Goal: Use online tool/utility: Utilize a website feature to perform a specific function

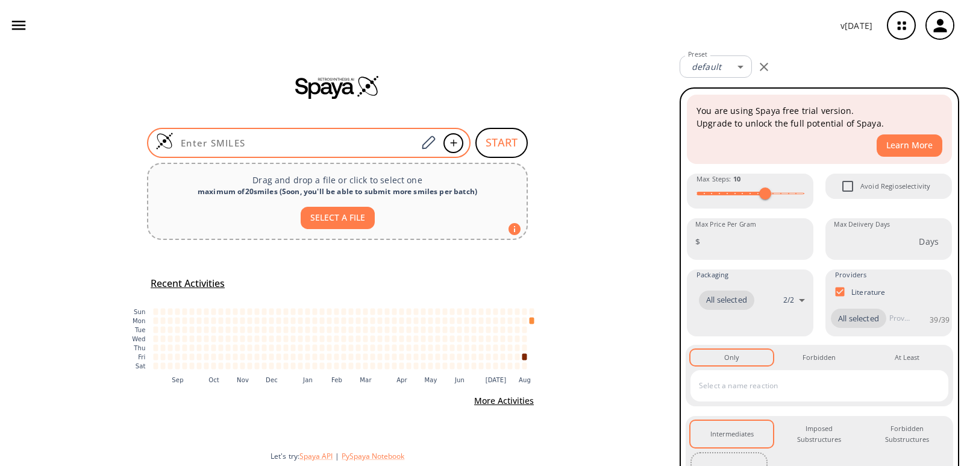
click at [401, 145] on input at bounding box center [295, 143] width 243 height 12
click at [276, 140] on input at bounding box center [295, 143] width 243 height 12
paste input "O=C(NC1=C(Cl)C=C([N+]([O-])=O)C=C1)C2=CC(Cl)=CC=C2OC(OCCN(C)C)=O"
type input "O=C(NC1=C(Cl)C=C([N+]([O-])=O)C=C1)C2=CC(Cl)=CC=C2OC(OCCN(C)C)=O"
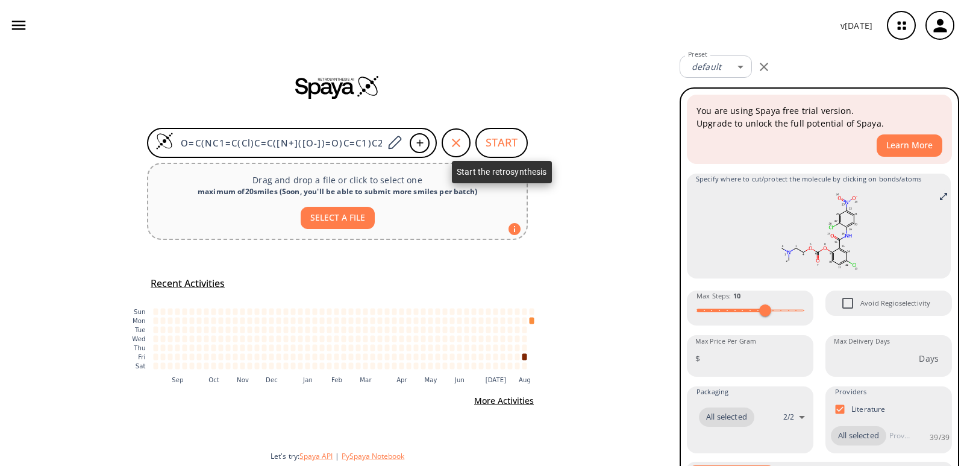
click at [512, 142] on button "START" at bounding box center [501, 143] width 52 height 30
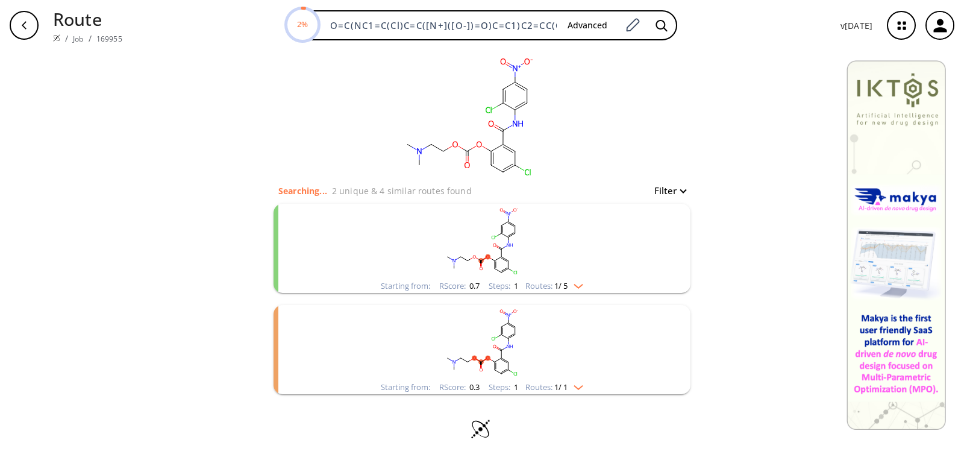
click at [464, 268] on rect "clusters" at bounding box center [481, 241] width 313 height 75
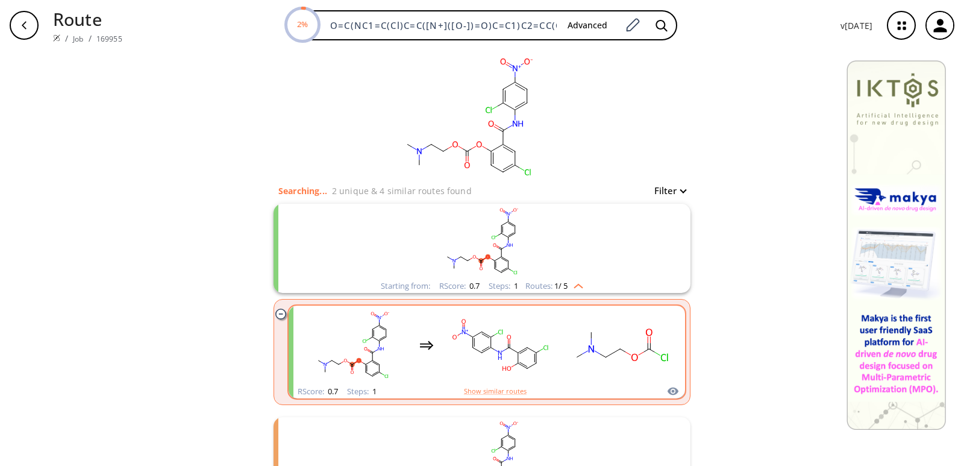
click at [498, 350] on rect "clusters" at bounding box center [500, 344] width 108 height 75
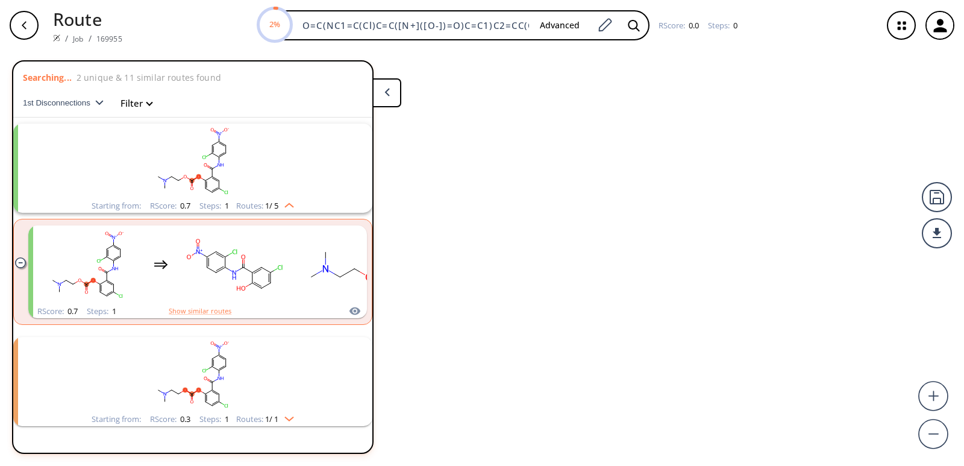
scroll to position [28, 0]
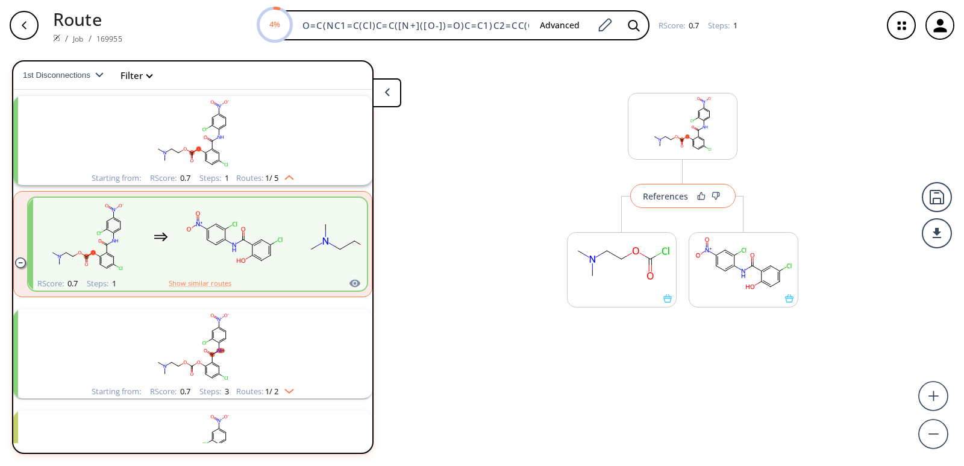
click at [667, 198] on div "References" at bounding box center [665, 196] width 45 height 8
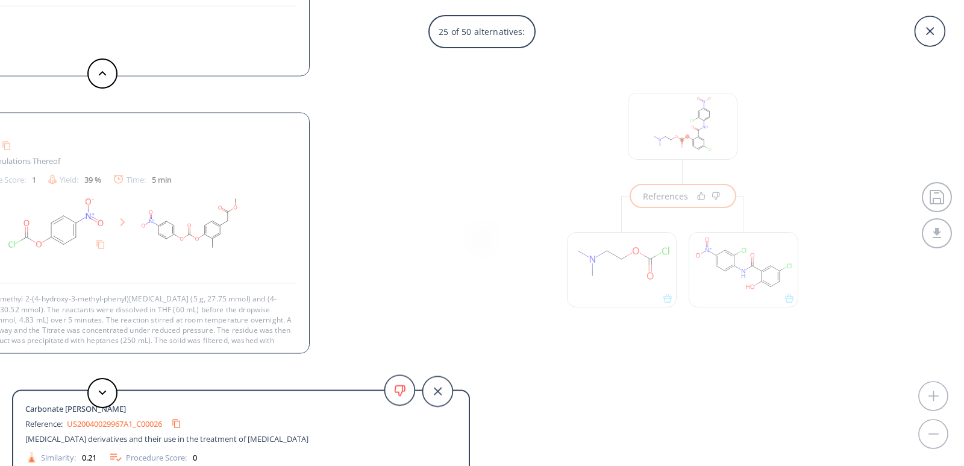
scroll to position [22, 0]
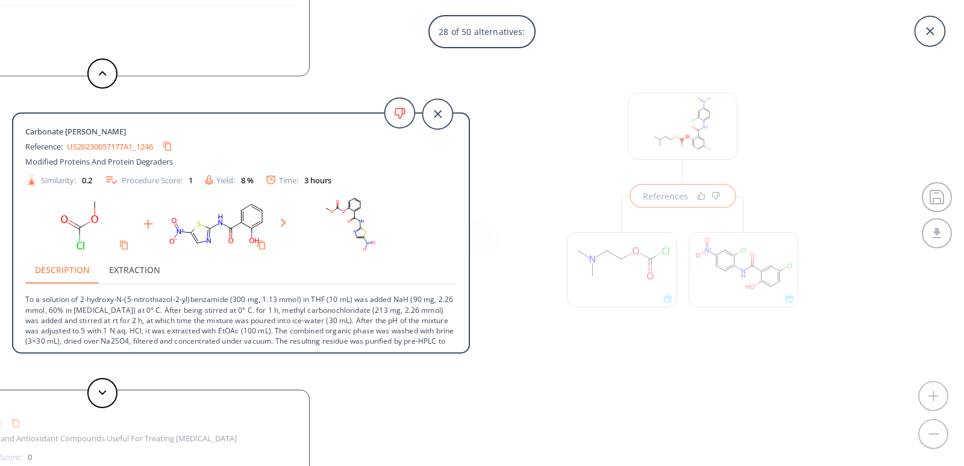
drag, startPoint x: 692, startPoint y: 378, endPoint x: 682, endPoint y: 348, distance: 32.4
click at [693, 378] on div "28 of 50 alternatives: Carbonate [PERSON_NAME] Reference: US20240002332A1_0313 …" at bounding box center [482, 233] width 964 height 466
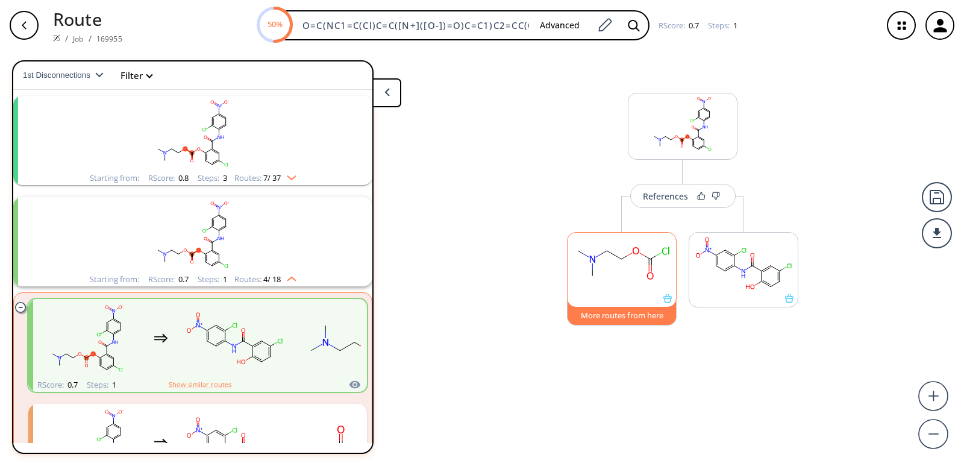
click at [617, 312] on button "More routes from here" at bounding box center [622, 312] width 110 height 26
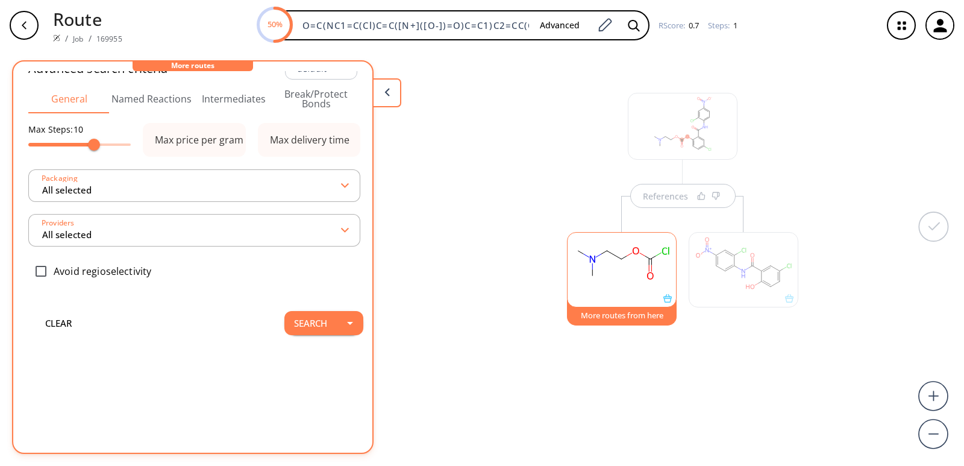
scroll to position [0, 0]
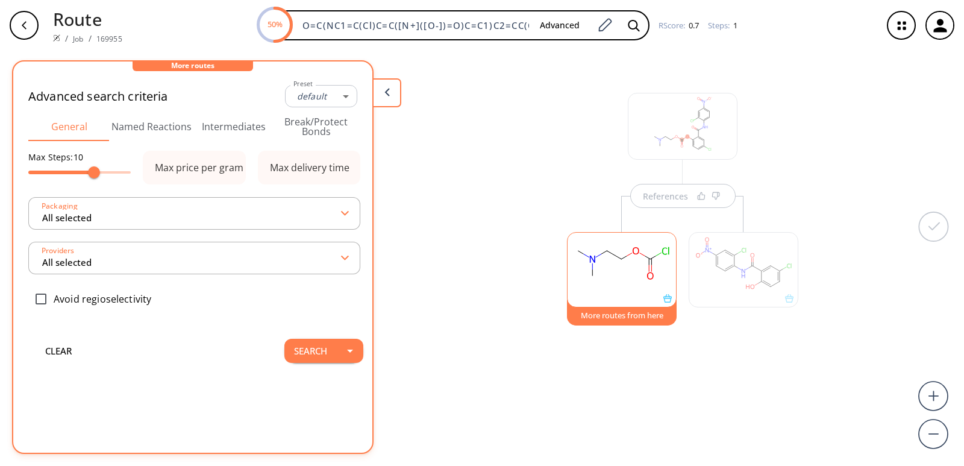
type input "-1"
type input "All selected"
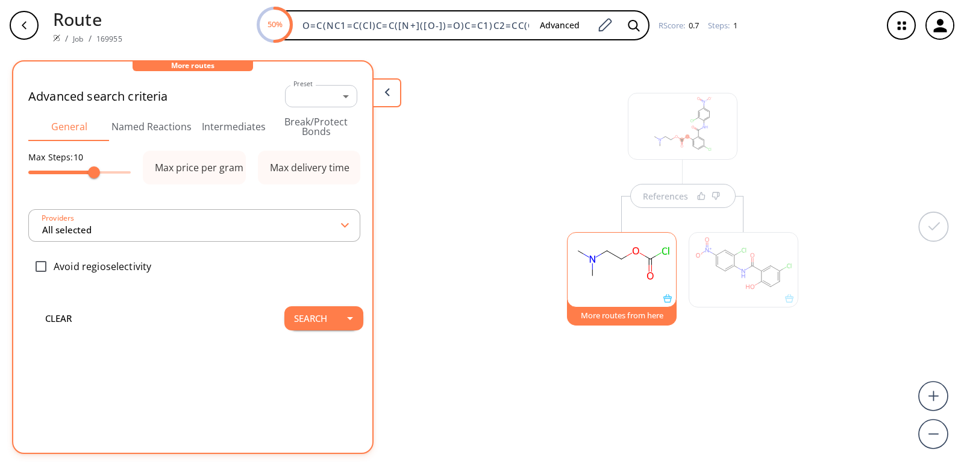
type input "All selected"
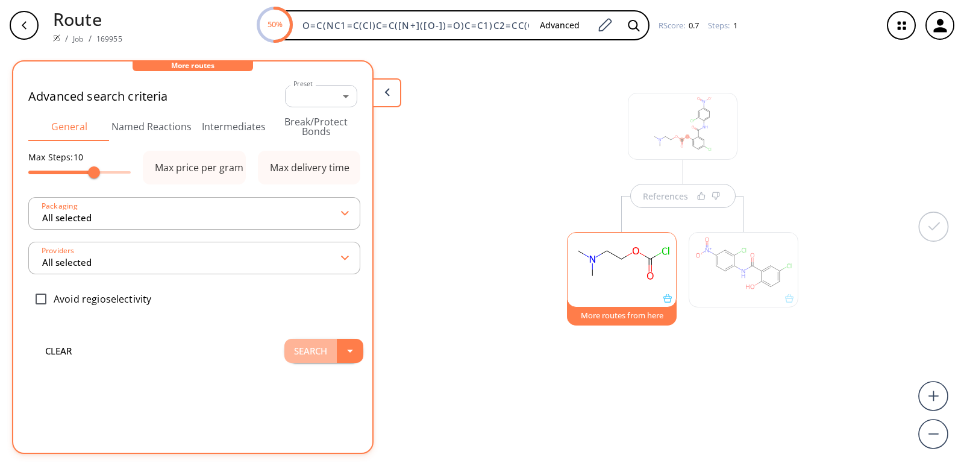
click at [306, 351] on button "Search" at bounding box center [310, 351] width 52 height 24
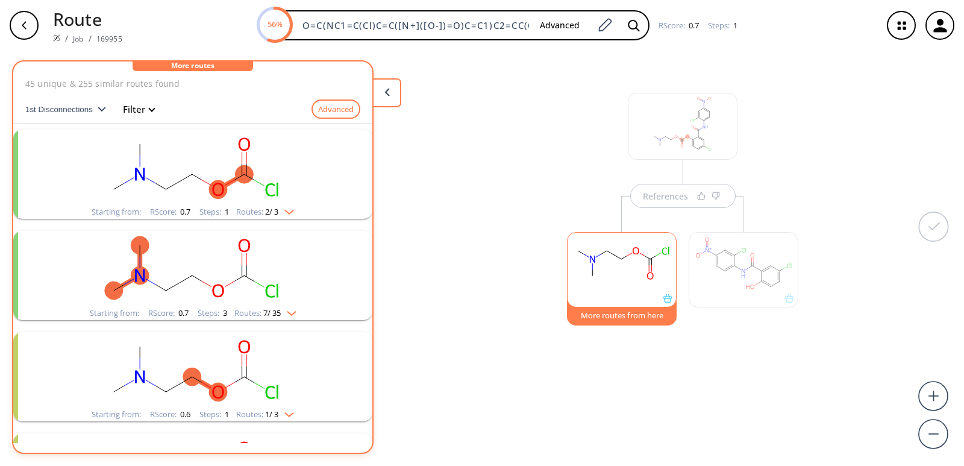
click at [289, 211] on img "clusters" at bounding box center [286, 210] width 16 height 10
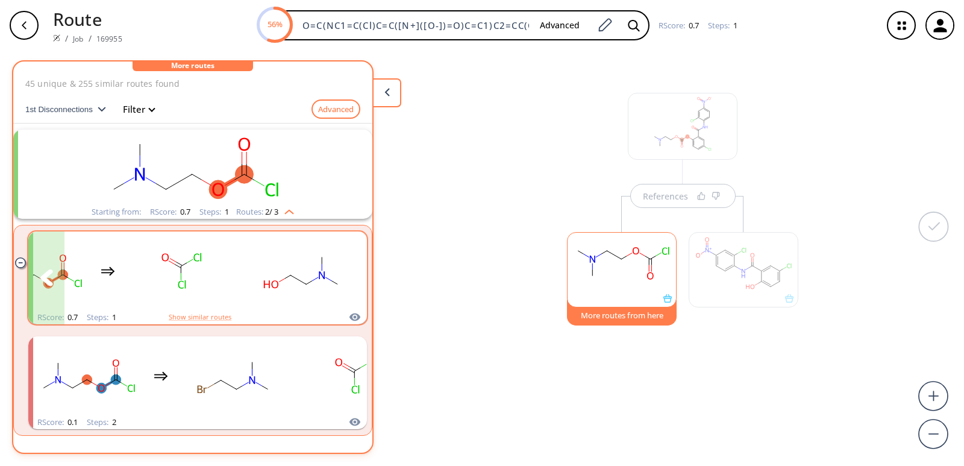
click at [333, 276] on button "clusters" at bounding box center [349, 277] width 36 height 93
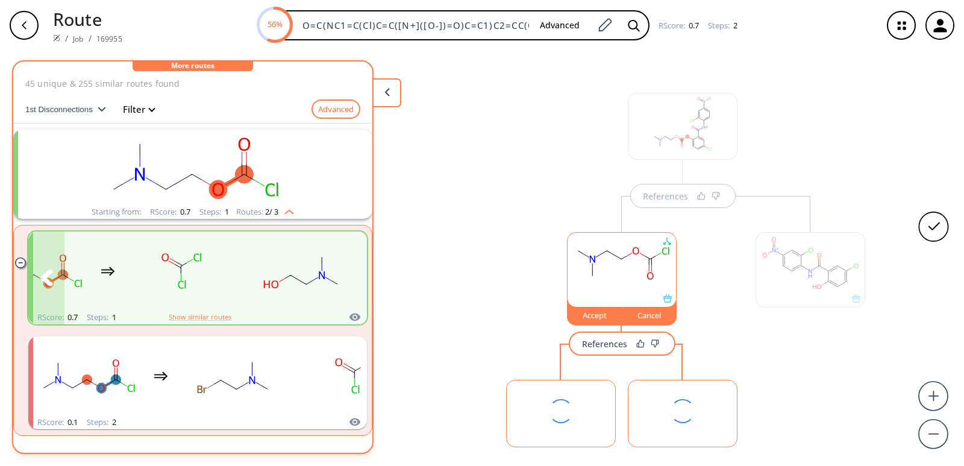
scroll to position [63, 0]
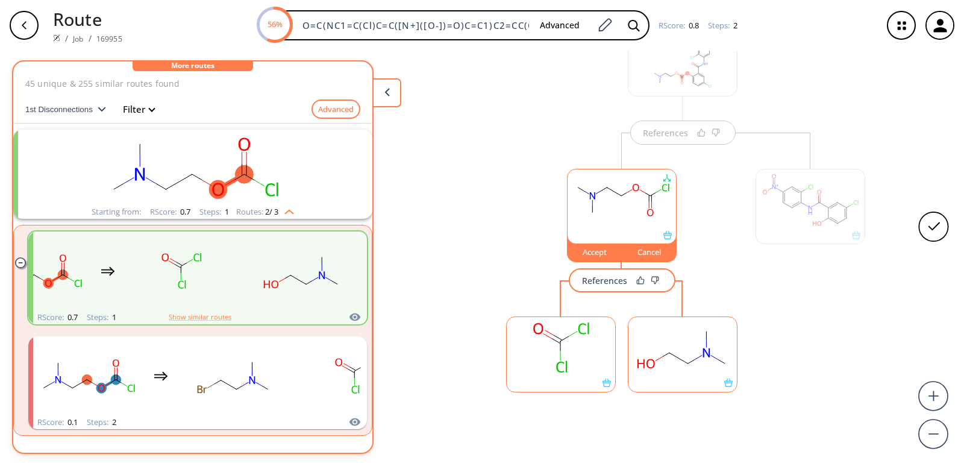
click at [592, 280] on div "References" at bounding box center [604, 281] width 45 height 8
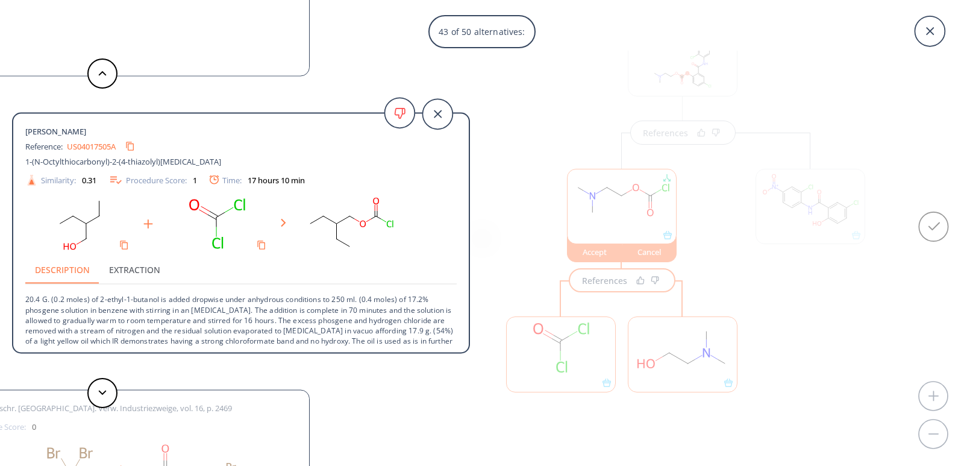
scroll to position [12, 0]
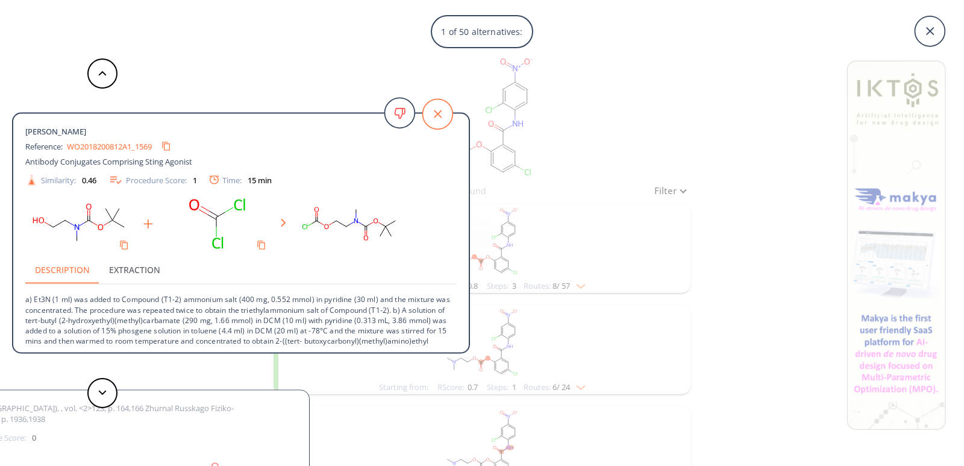
click at [435, 112] on icon at bounding box center [437, 114] width 30 height 30
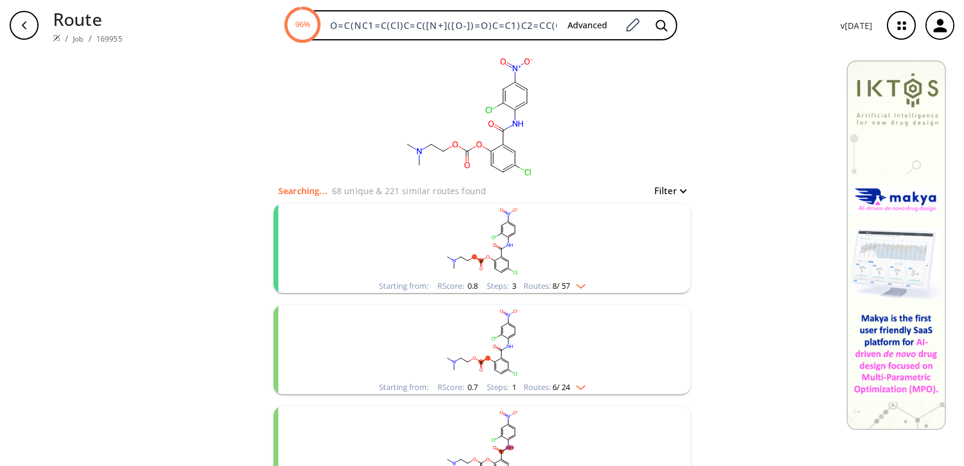
click at [523, 247] on rect "clusters" at bounding box center [481, 241] width 313 height 75
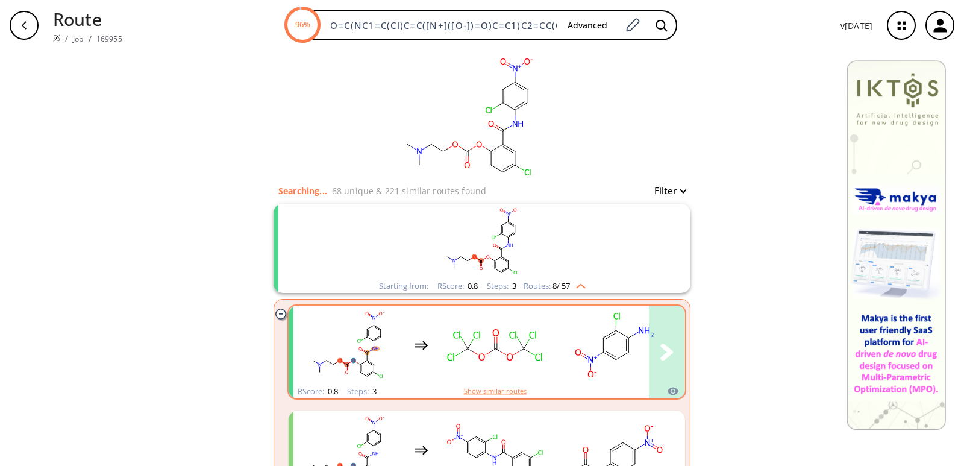
click at [535, 368] on rect "clusters" at bounding box center [495, 344] width 108 height 75
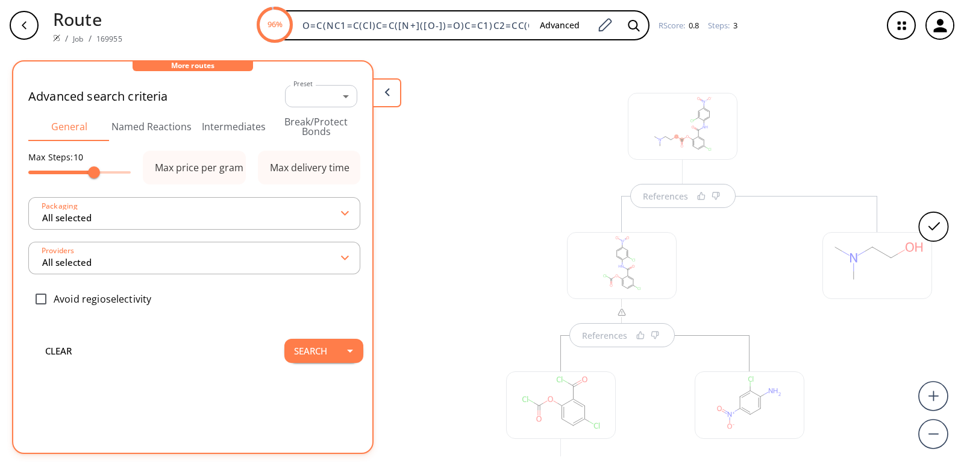
click at [463, 266] on div "References References" at bounding box center [621, 423] width 389 height 454
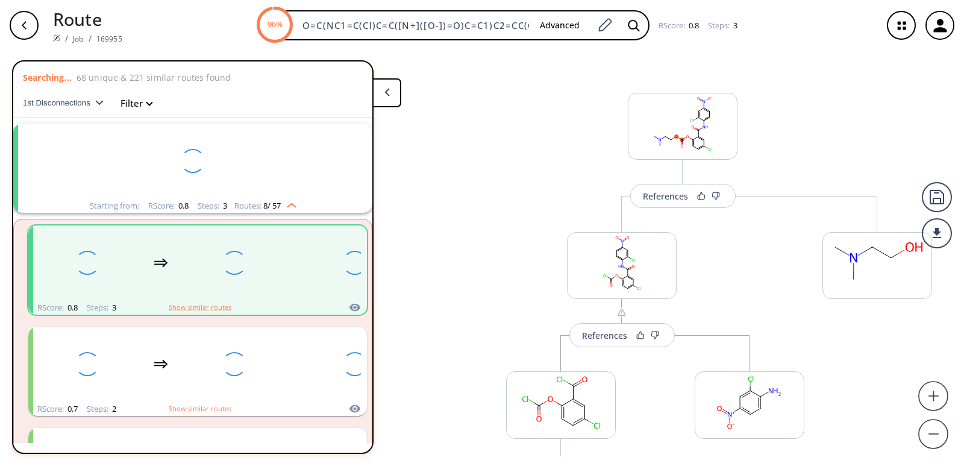
scroll to position [28, 0]
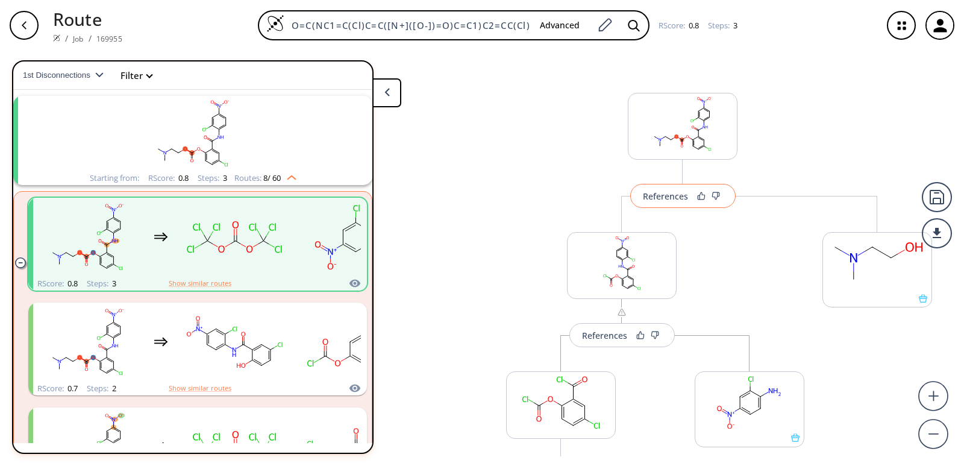
click at [663, 208] on button "References" at bounding box center [682, 196] width 105 height 24
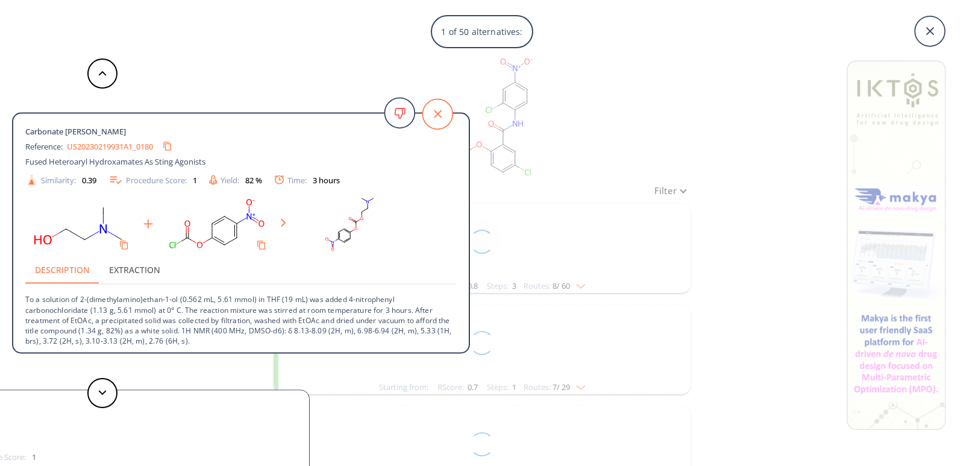
click at [441, 114] on icon at bounding box center [437, 114] width 30 height 30
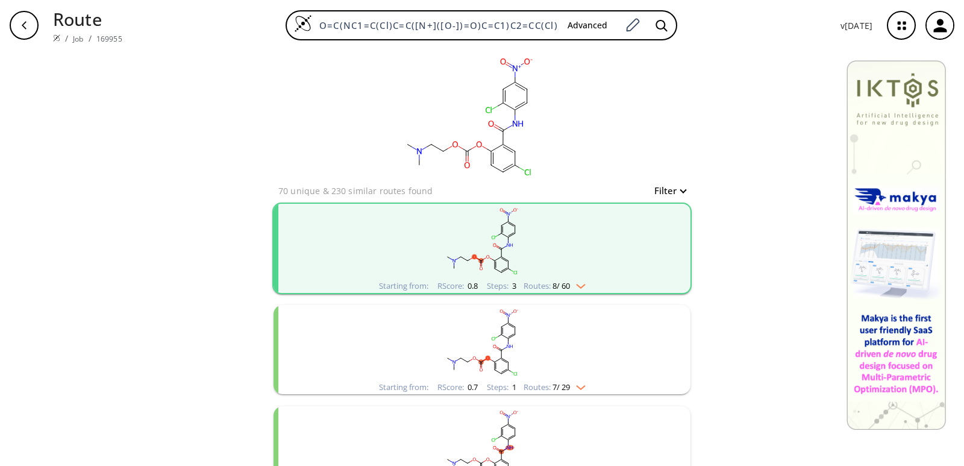
scroll to position [99, 0]
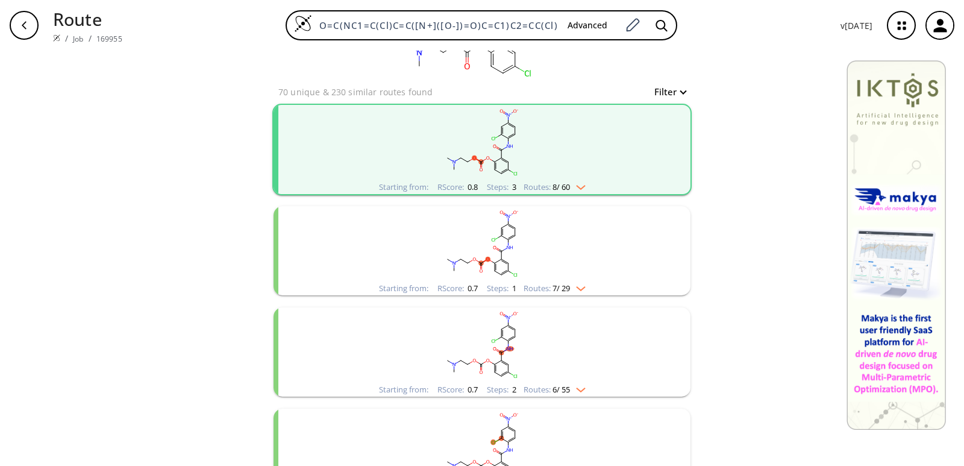
click at [450, 214] on rect "clusters" at bounding box center [481, 243] width 313 height 75
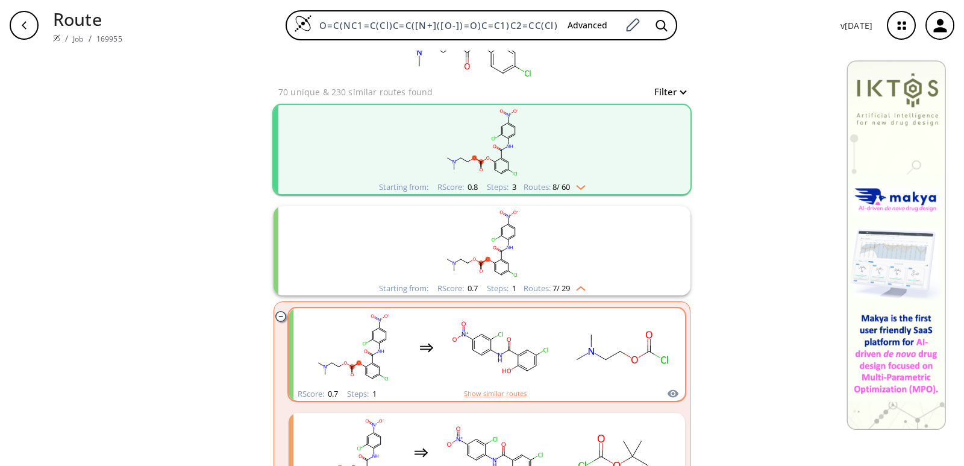
click at [572, 360] on ellipse "clusters" at bounding box center [577, 359] width 10 height 10
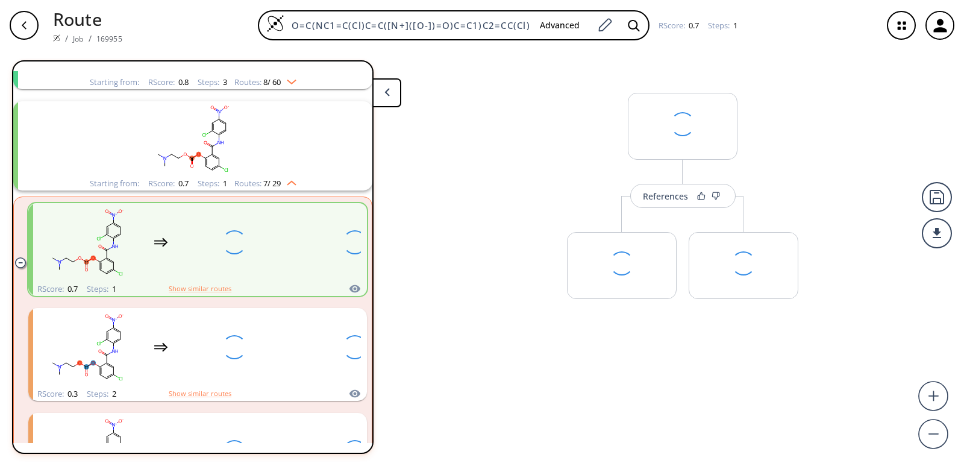
scroll to position [129, 0]
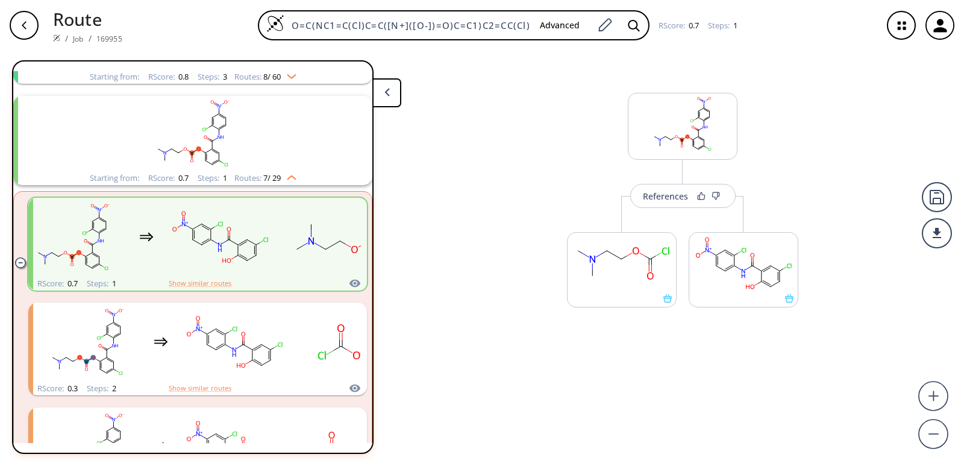
click at [662, 212] on div "More routes from here" at bounding box center [622, 264] width 122 height 136
click at [664, 198] on div "References" at bounding box center [665, 196] width 45 height 8
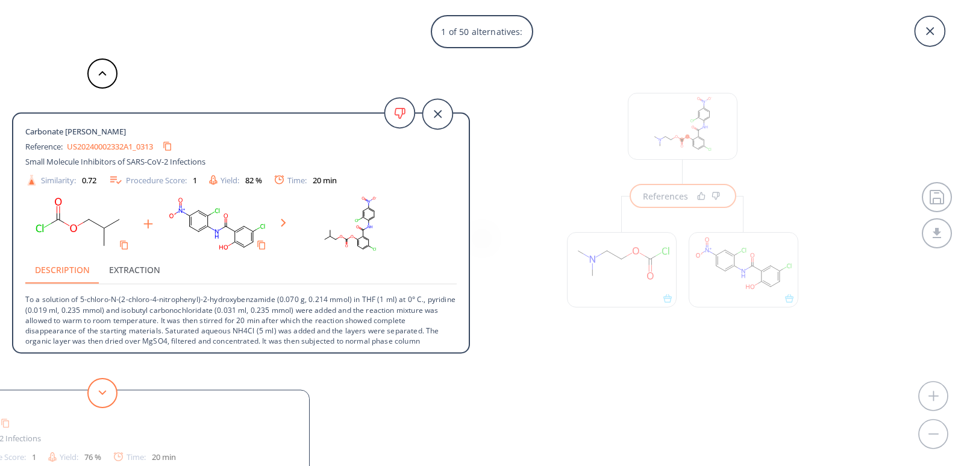
click at [109, 384] on button at bounding box center [102, 393] width 30 height 30
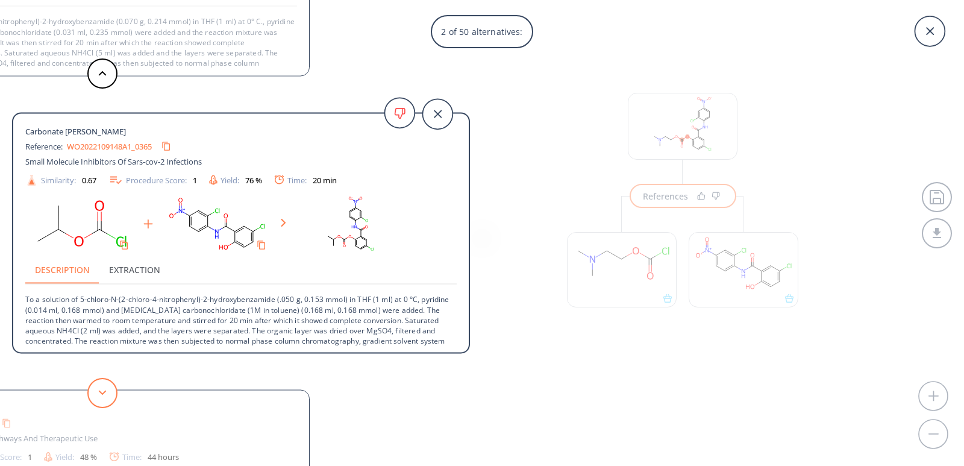
click at [114, 384] on button at bounding box center [102, 393] width 30 height 30
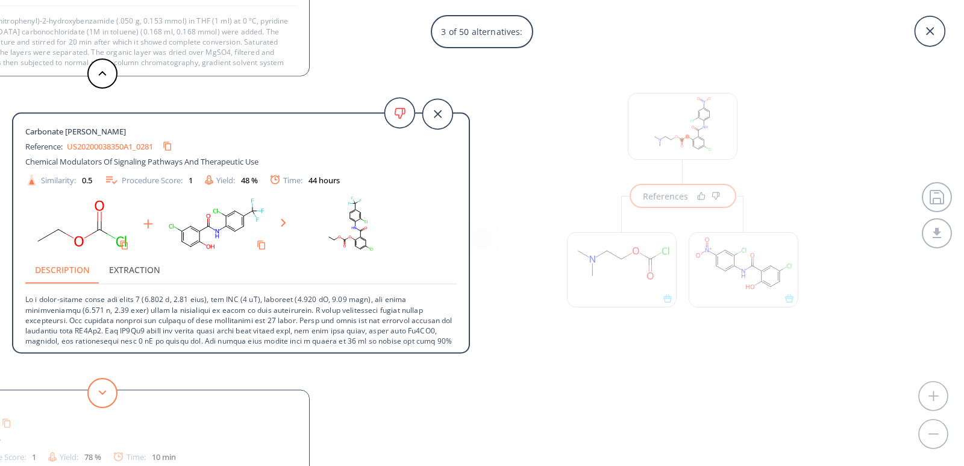
click at [114, 384] on button at bounding box center [102, 393] width 30 height 30
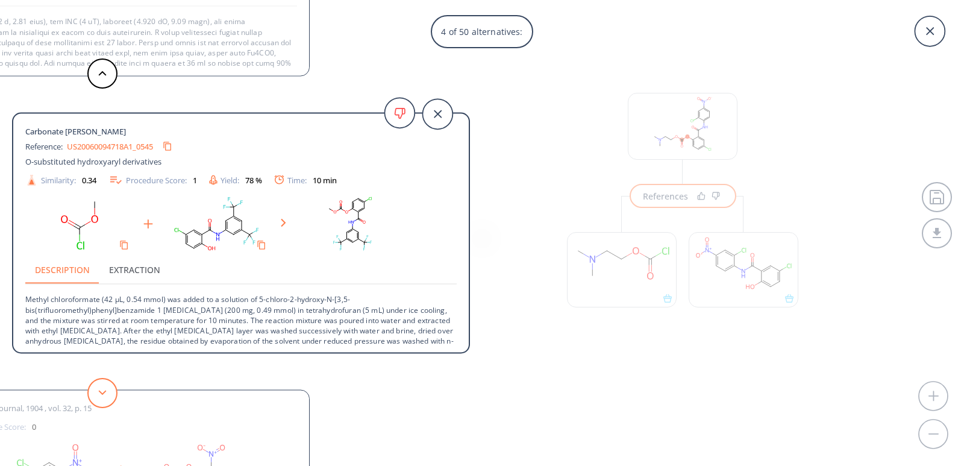
click at [114, 384] on button at bounding box center [102, 393] width 30 height 30
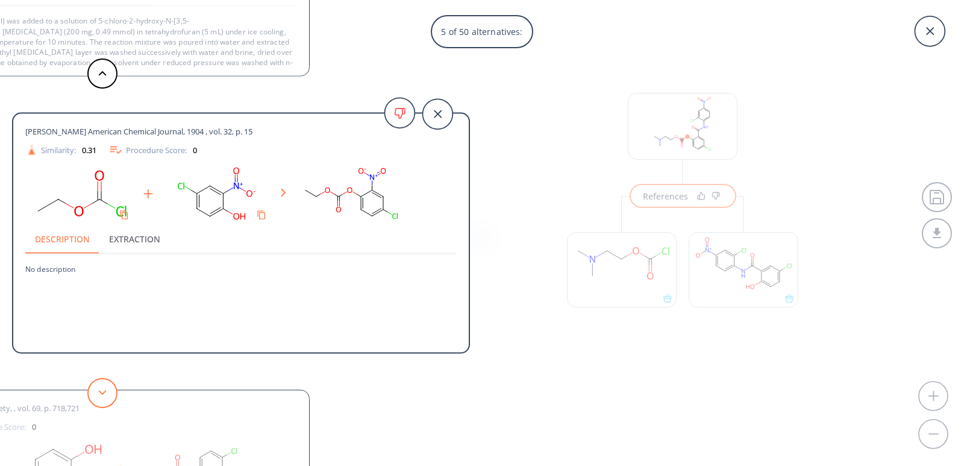
click at [114, 384] on button at bounding box center [102, 393] width 30 height 30
